Goal: Transaction & Acquisition: Subscribe to service/newsletter

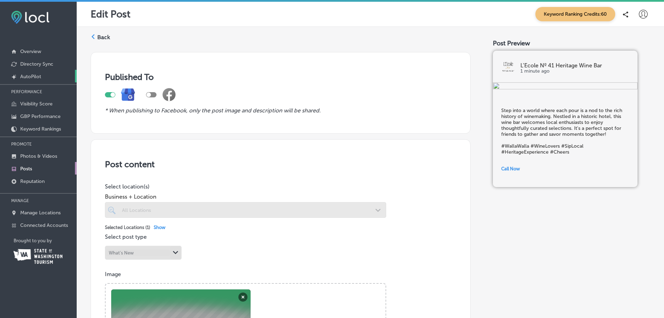
click at [31, 72] on link "Created by potrace 1.10, written by [PERSON_NAME] [DATE]-[DATE] AutoPilot" at bounding box center [38, 76] width 77 height 13
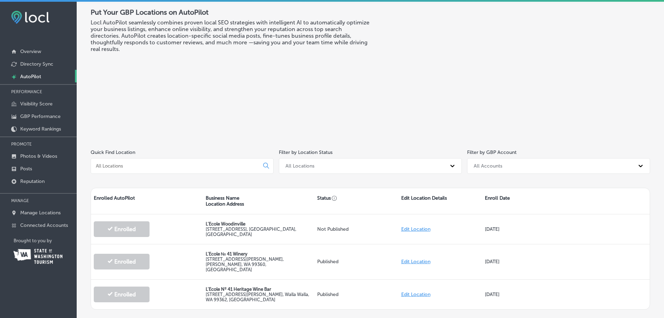
scroll to position [55, 0]
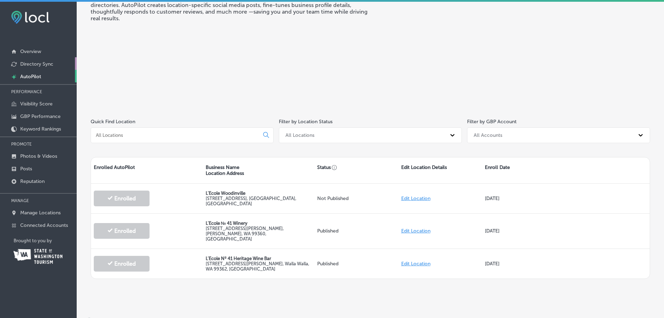
click at [33, 62] on p "Directory Sync" at bounding box center [36, 64] width 33 height 6
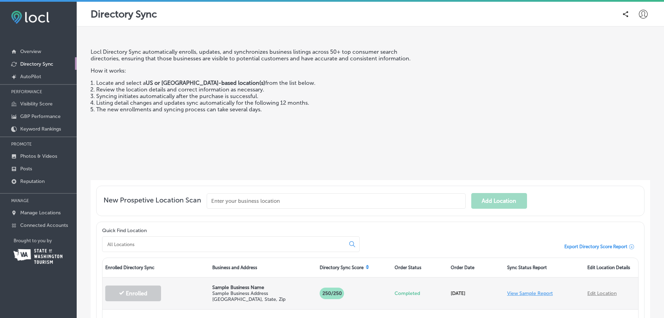
scroll to position [105, 0]
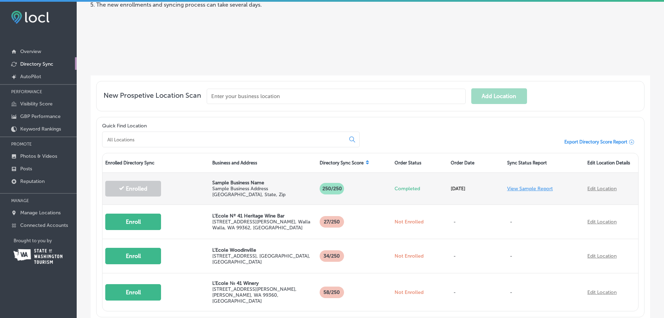
click at [529, 187] on link "View Sample Report" at bounding box center [530, 188] width 46 height 6
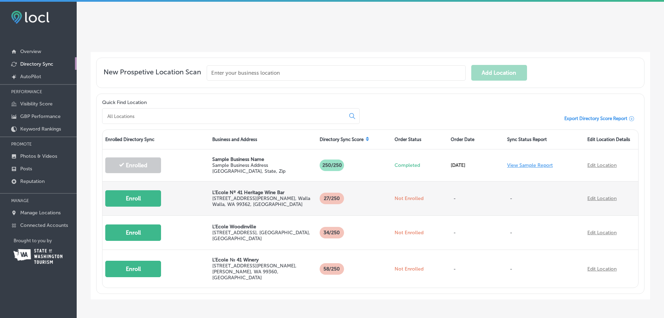
scroll to position [139, 0]
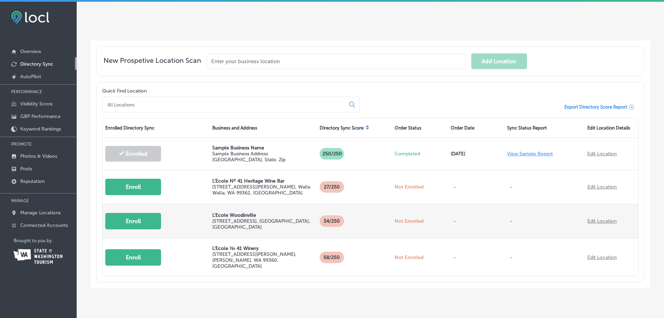
click at [143, 220] on button "Enroll" at bounding box center [133, 221] width 56 height 16
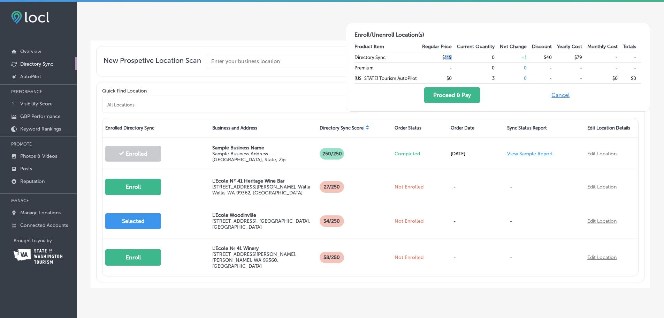
drag, startPoint x: 443, startPoint y: 57, endPoint x: 452, endPoint y: 57, distance: 8.7
click at [452, 57] on td "$119" at bounding box center [439, 57] width 35 height 10
drag, startPoint x: 488, startPoint y: 58, endPoint x: 508, endPoint y: 58, distance: 20.2
click at [508, 58] on tr "Directory Sync $119 0 + 1 $40 $79 - -" at bounding box center [498, 57] width 287 height 10
click at [550, 56] on td "$40" at bounding box center [544, 57] width 25 height 10
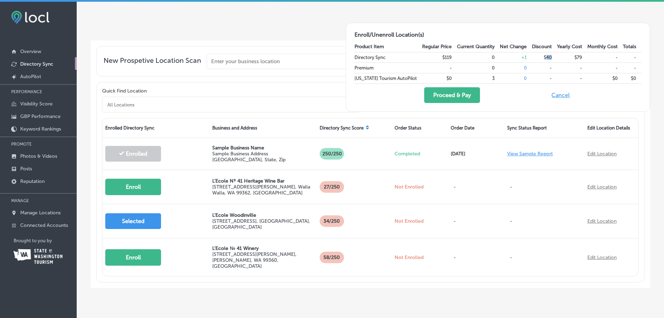
click at [550, 56] on td "$40" at bounding box center [544, 57] width 25 height 10
click at [572, 56] on td "$79" at bounding box center [572, 57] width 30 height 10
click at [576, 56] on td "$79" at bounding box center [572, 57] width 30 height 10
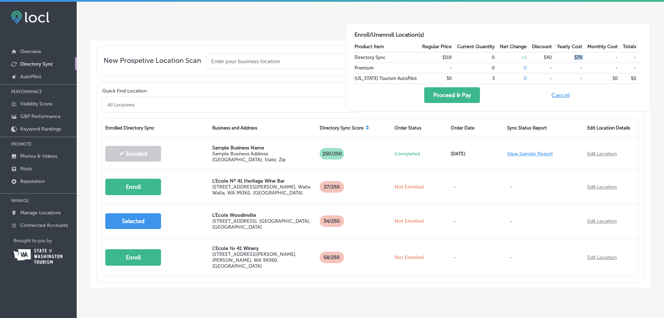
click at [558, 96] on button "Cancel" at bounding box center [561, 95] width 22 height 16
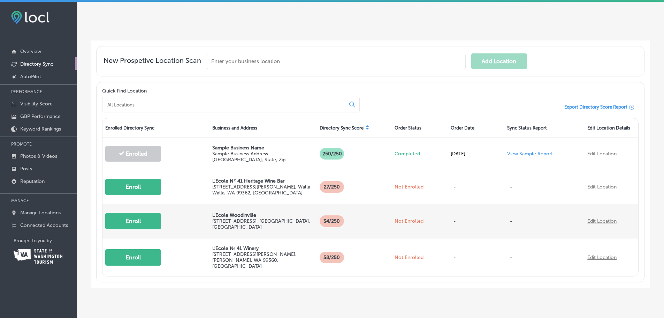
click at [134, 224] on button "Enroll" at bounding box center [133, 221] width 56 height 16
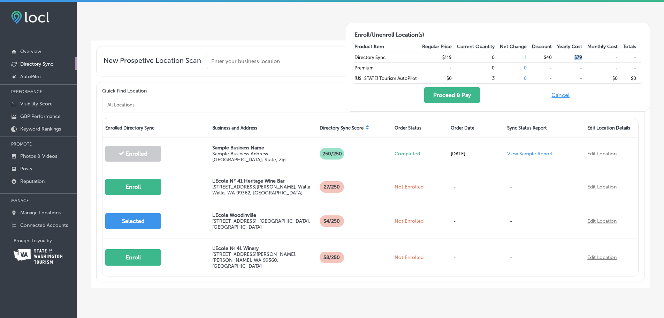
drag, startPoint x: 569, startPoint y: 59, endPoint x: 585, endPoint y: 56, distance: 16.3
click at [585, 56] on td "$79" at bounding box center [572, 57] width 30 height 10
click at [560, 95] on button "Cancel" at bounding box center [561, 95] width 22 height 16
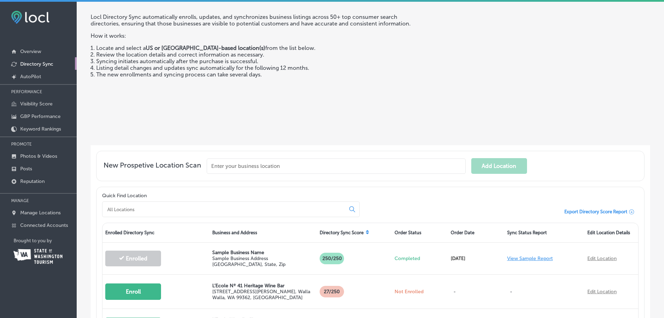
scroll to position [0, 0]
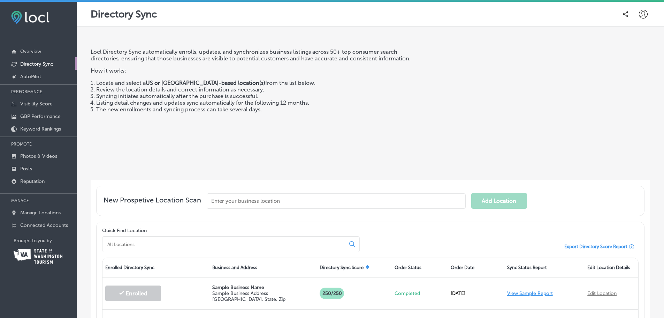
click at [362, 98] on li "Syncing initiates automatically after the purchase is successful." at bounding box center [259, 96] width 327 height 7
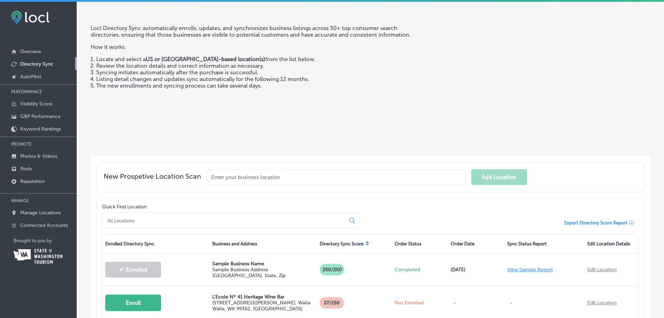
scroll to position [35, 0]
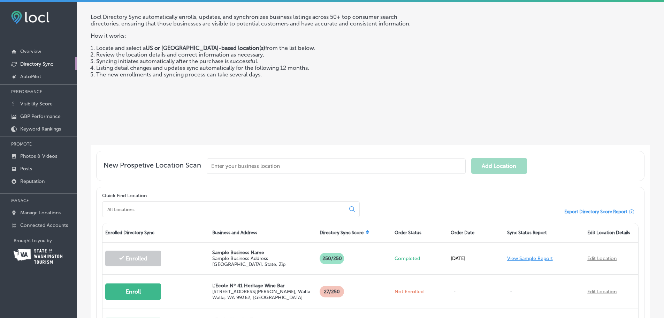
click at [379, 89] on div "Locl Directory Sync automatically enrolls, updates, and synchronizes business l…" at bounding box center [257, 77] width 332 height 126
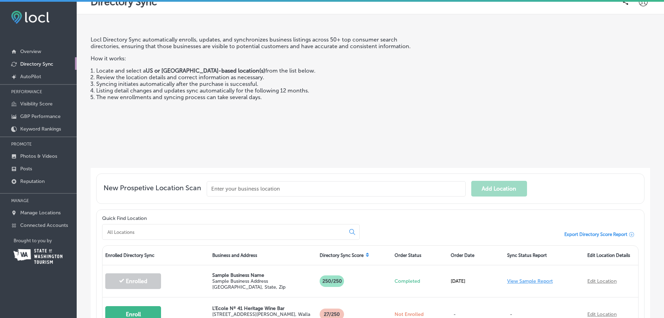
scroll to position [0, 0]
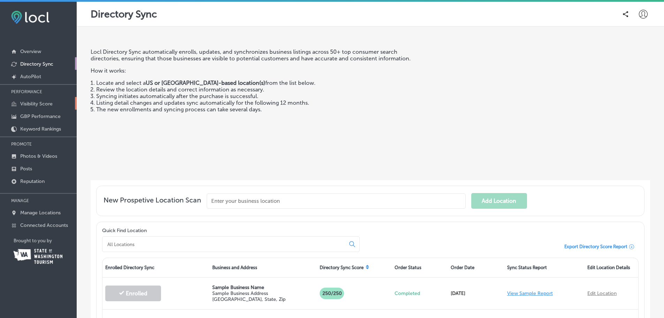
click at [29, 100] on link "Visibility Score" at bounding box center [38, 103] width 77 height 13
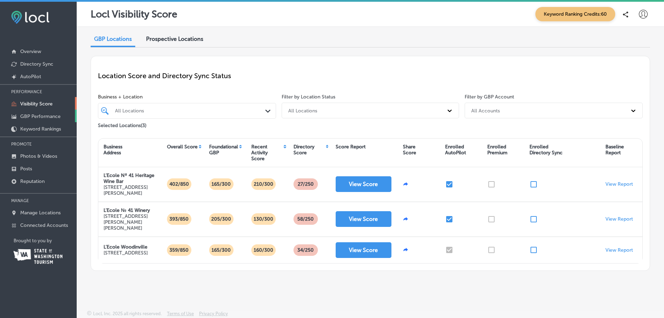
click at [25, 115] on p "GBP Performance" at bounding box center [40, 116] width 40 height 6
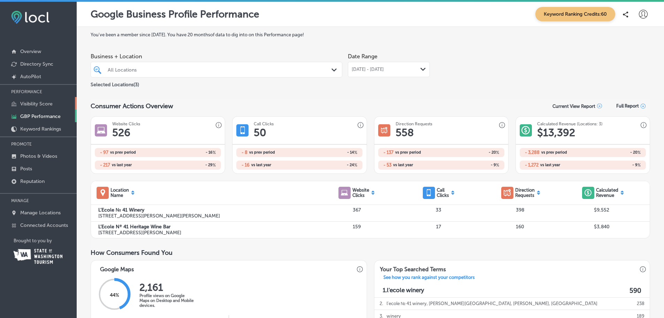
click at [29, 102] on p "Visibility Score" at bounding box center [36, 104] width 32 height 6
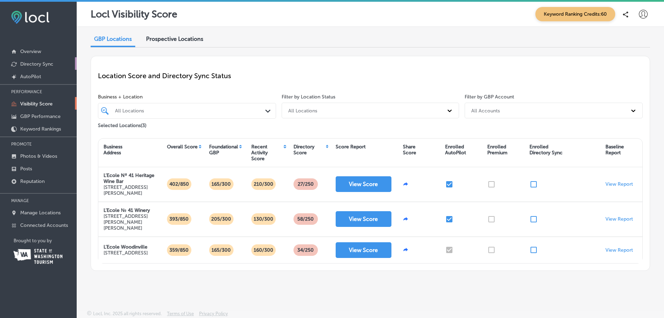
click at [33, 64] on p "Directory Sync" at bounding box center [36, 64] width 33 height 6
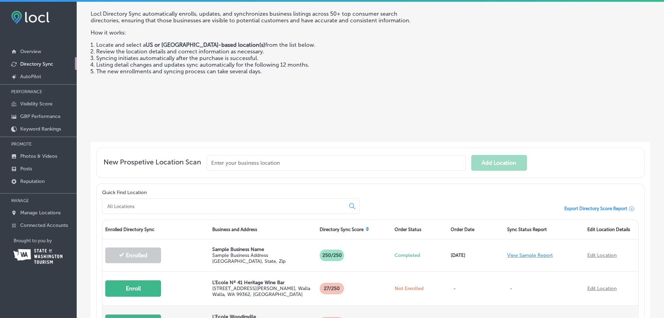
scroll to position [107, 0]
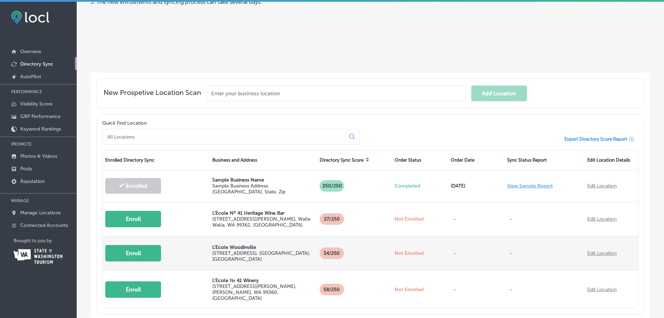
click at [142, 249] on button "Enroll" at bounding box center [133, 253] width 56 height 16
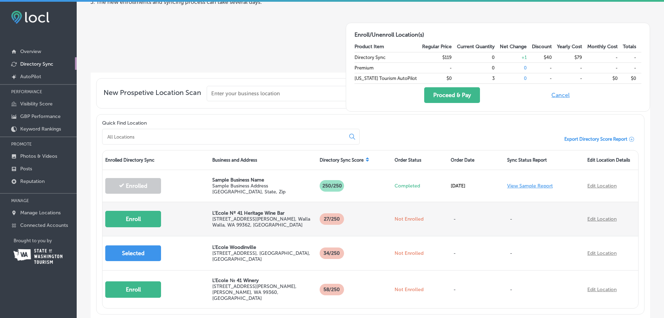
click at [143, 224] on button "Enroll" at bounding box center [133, 219] width 56 height 16
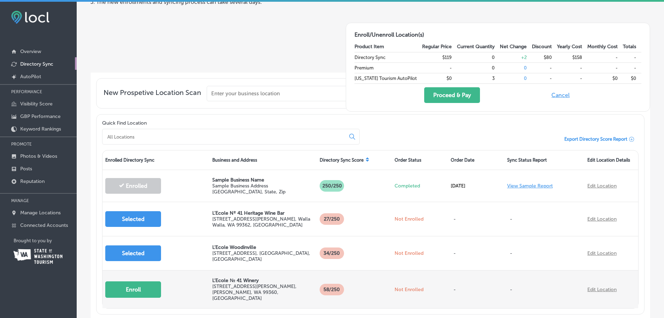
click at [138, 282] on button "Enroll" at bounding box center [133, 289] width 56 height 16
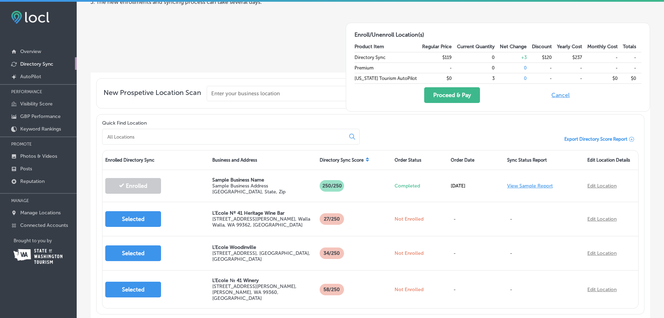
click at [564, 96] on button "Cancel" at bounding box center [561, 95] width 22 height 16
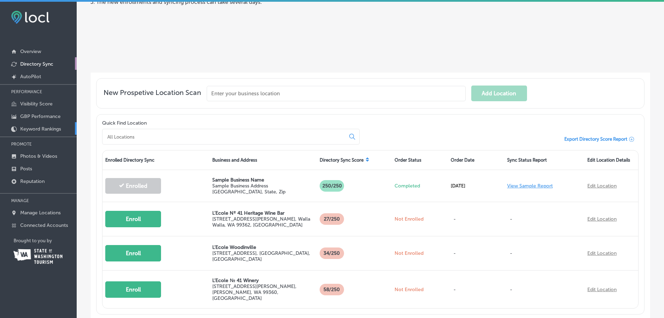
click at [34, 128] on p "Keyword Rankings" at bounding box center [40, 129] width 41 height 6
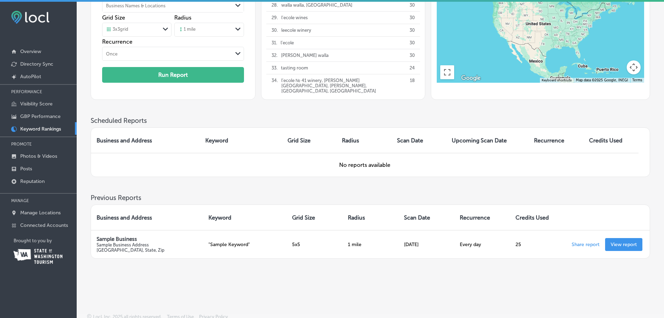
scroll to position [93, 0]
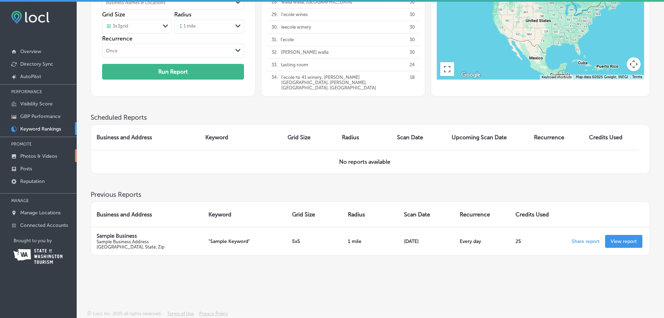
click at [32, 153] on p "Photos & Videos" at bounding box center [38, 156] width 37 height 6
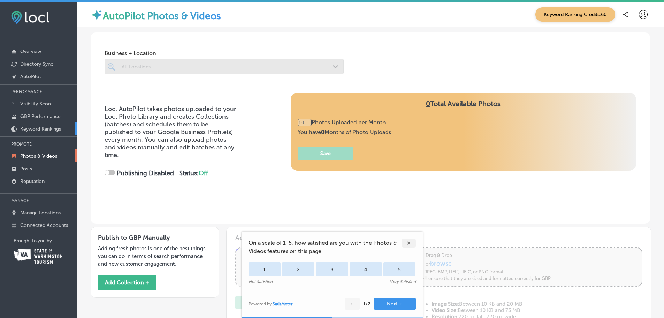
click at [36, 126] on link "Keyword Rankings" at bounding box center [38, 128] width 77 height 13
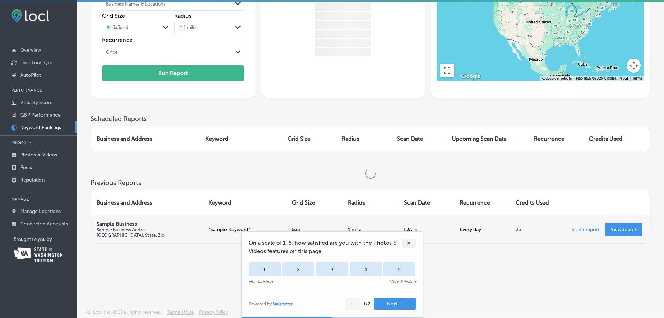
scroll to position [2, 0]
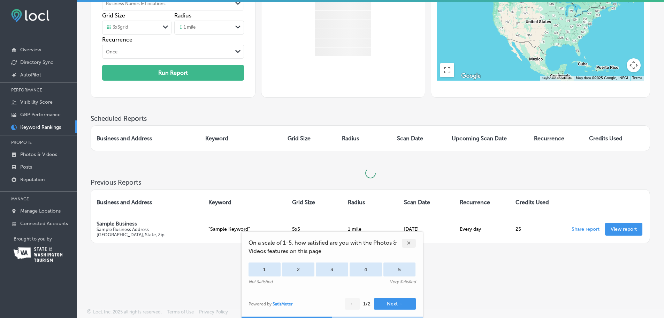
click at [410, 245] on div "✕" at bounding box center [409, 242] width 14 height 9
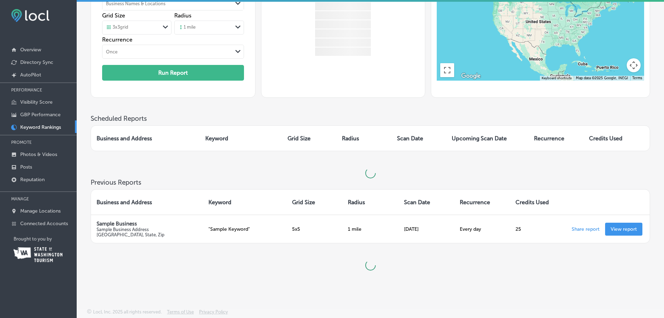
click at [409, 244] on div "On a scale of 1-5, how satisfied are you with the Photos & Videos features on t…" at bounding box center [332, 275] width 181 height 86
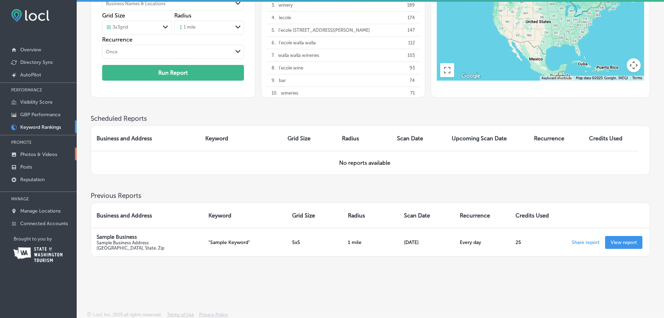
click at [26, 154] on p "Photos & Videos" at bounding box center [38, 154] width 37 height 6
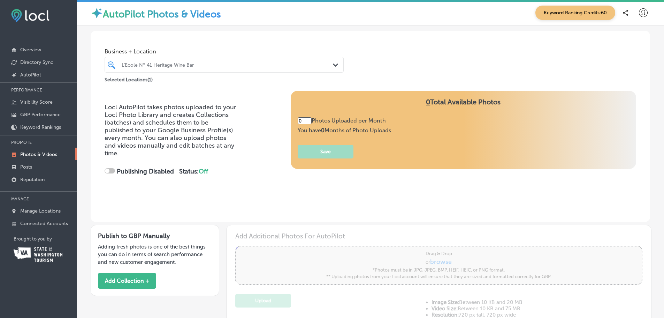
type input "5"
checkbox input "true"
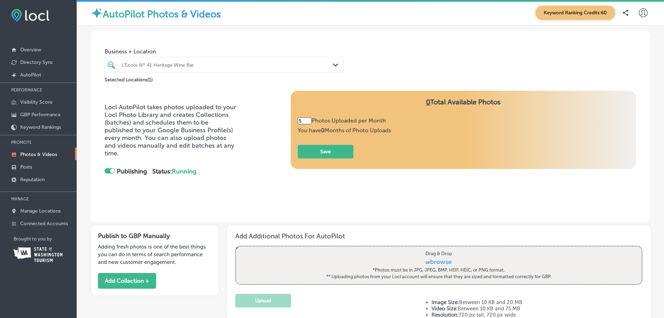
click at [319, 121] on div "5 Photos Uploaded per Month" at bounding box center [344, 120] width 93 height 7
drag, startPoint x: 315, startPoint y: 120, endPoint x: 414, endPoint y: 120, distance: 99.4
click at [414, 120] on div "5 Photos Uploaded per Month You have 0 Months of Photo Uploads Save" at bounding box center [464, 137] width 332 height 41
click at [380, 126] on div "You have 0 Months of Photo Uploads" at bounding box center [344, 128] width 93 height 9
drag, startPoint x: 302, startPoint y: 129, endPoint x: 374, endPoint y: 131, distance: 71.9
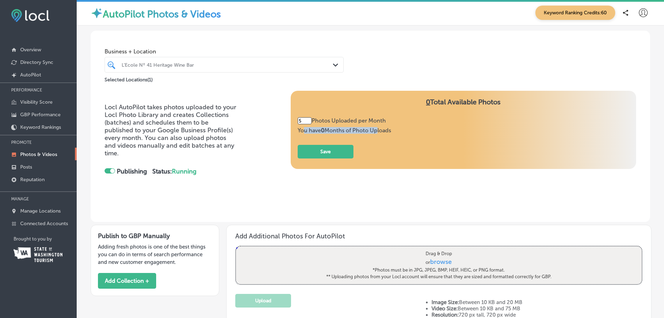
click at [374, 131] on span "You have 0 Months of Photo Uploads" at bounding box center [344, 130] width 93 height 7
click at [233, 135] on p "Locl AutoPilot takes photos uploaded to your Locl Photo Library and creates Col…" at bounding box center [171, 130] width 133 height 54
click at [196, 60] on div at bounding box center [214, 64] width 186 height 9
click at [194, 65] on div "L’Ecole Nº 41 Heritage Wine Bar" at bounding box center [228, 65] width 212 height 6
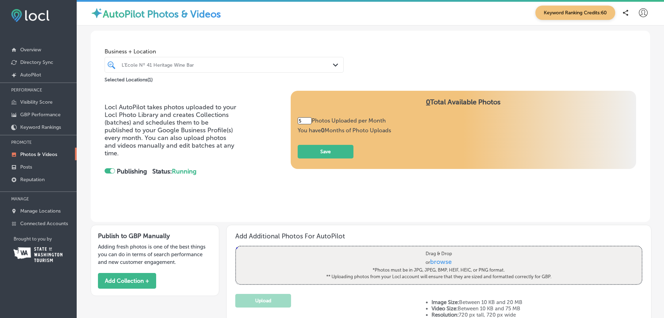
click at [410, 137] on div "5 Photos Uploaded per Month You have 0 Months of Photo Uploads Save" at bounding box center [464, 137] width 332 height 41
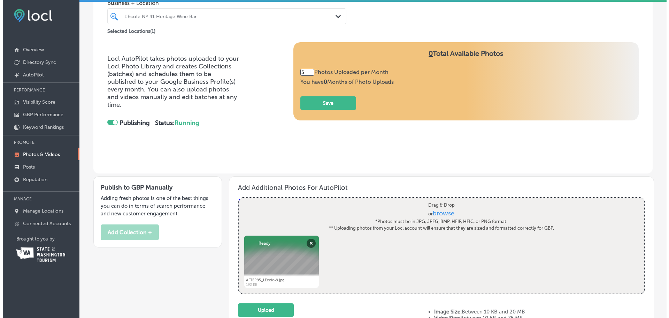
scroll to position [139, 0]
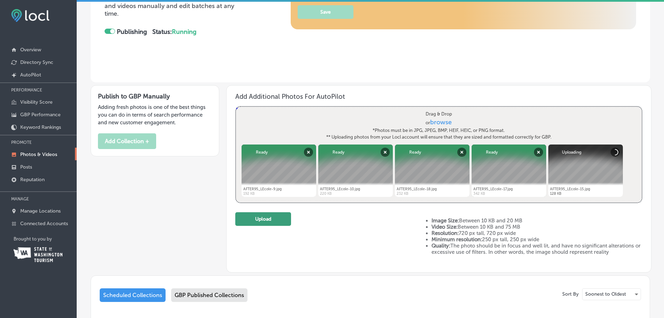
click at [282, 218] on button "Upload" at bounding box center [263, 219] width 56 height 14
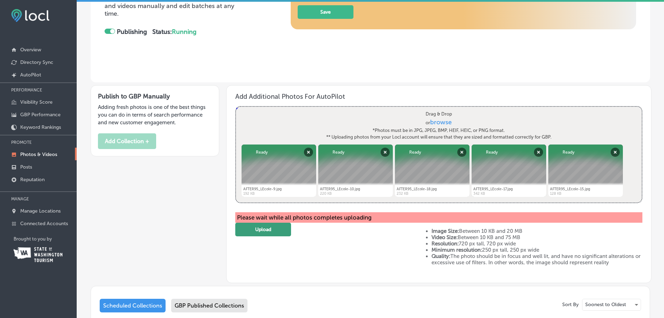
click at [260, 230] on button "Upload" at bounding box center [263, 229] width 56 height 14
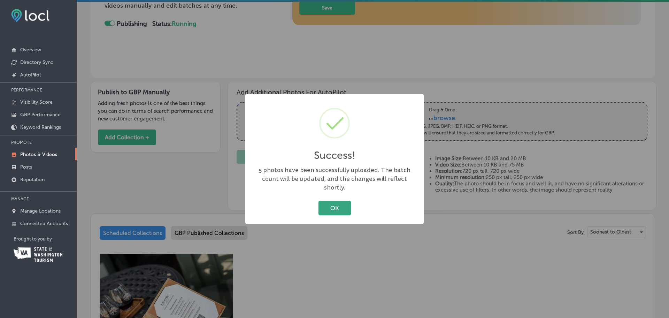
click at [346, 209] on button "OK" at bounding box center [335, 207] width 32 height 14
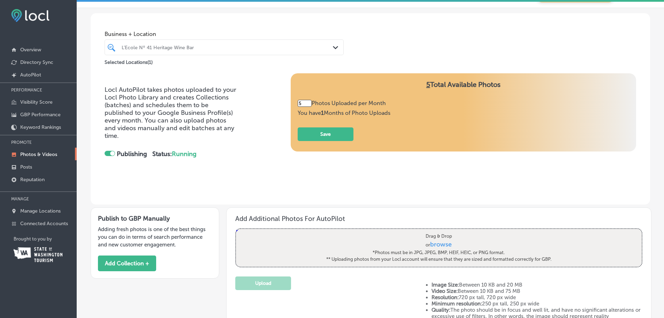
scroll to position [0, 0]
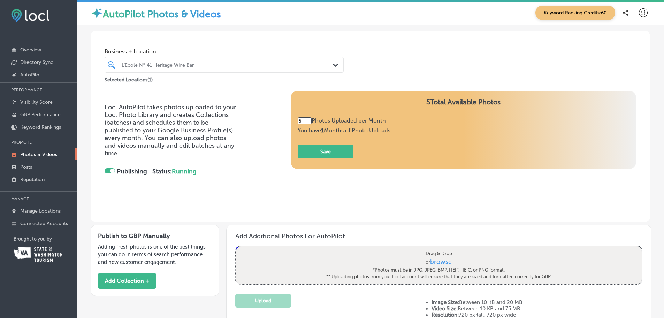
click at [142, 69] on div "L’Ecole Nº 41 Heritage Wine Bar" at bounding box center [224, 64] width 212 height 11
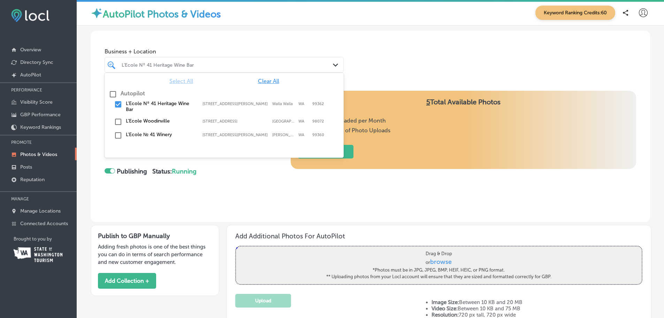
click at [121, 123] on input "checkbox" at bounding box center [118, 122] width 8 height 8
click at [120, 105] on input "checkbox" at bounding box center [118, 104] width 8 height 8
click at [120, 119] on input "checkbox" at bounding box center [118, 122] width 8 height 8
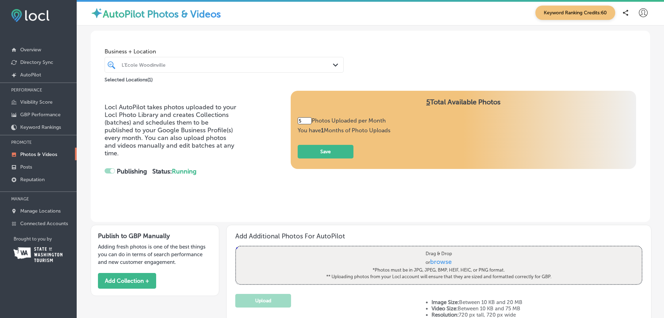
click at [156, 175] on div "Locl AutoPilot takes photos uploaded to your Locl Photo Library and creates Col…" at bounding box center [171, 145] width 133 height 85
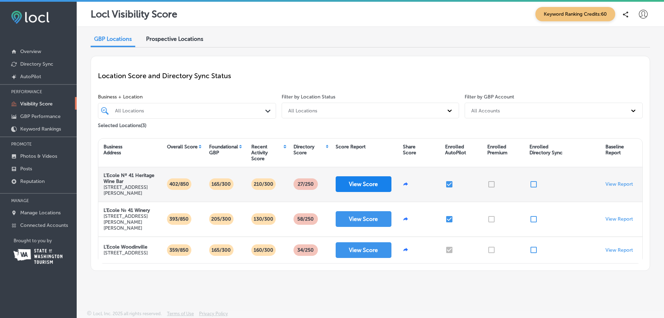
click at [370, 188] on button "View Score" at bounding box center [364, 184] width 56 height 16
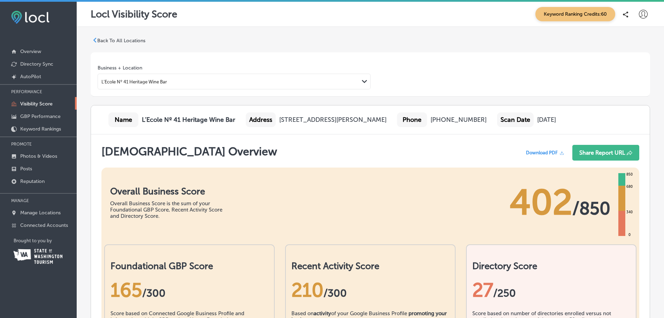
scroll to position [139, 0]
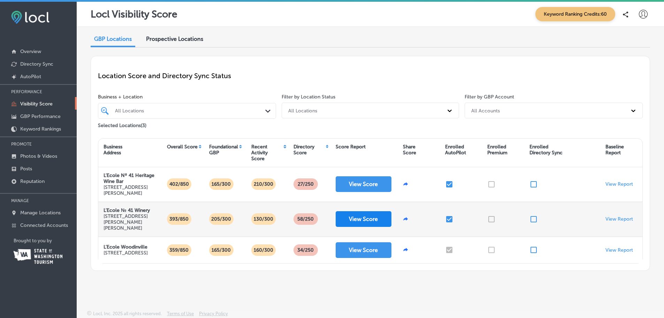
click at [358, 221] on button "View Score" at bounding box center [364, 219] width 56 height 16
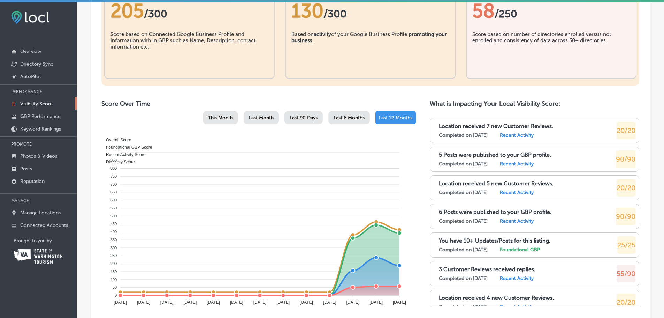
scroll to position [174, 0]
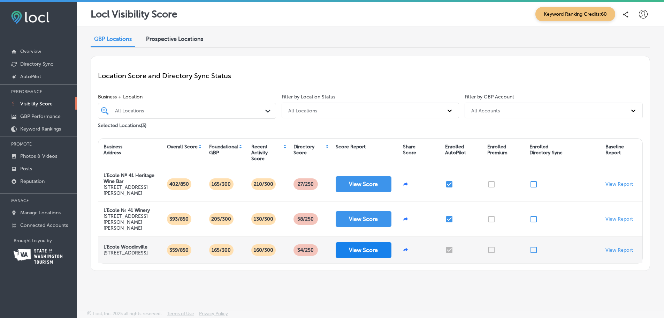
click at [348, 255] on button "View Score" at bounding box center [364, 250] width 56 height 16
